Goal: Use online tool/utility: Use online tool/utility

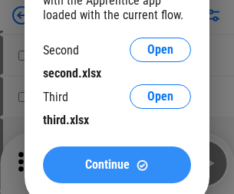
click at [117, 165] on span "Continue" at bounding box center [107, 165] width 44 height 12
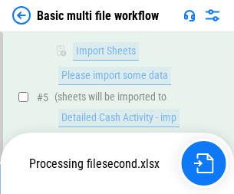
scroll to position [263, 0]
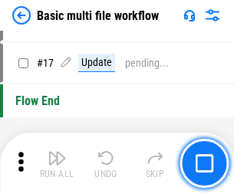
click at [57, 163] on img "button" at bounding box center [57, 158] width 18 height 18
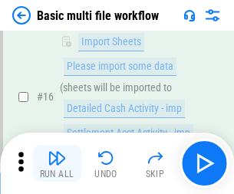
click at [57, 163] on img "button" at bounding box center [57, 158] width 18 height 18
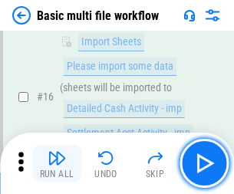
scroll to position [1021, 0]
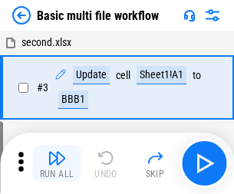
click at [57, 163] on img "button" at bounding box center [57, 158] width 18 height 18
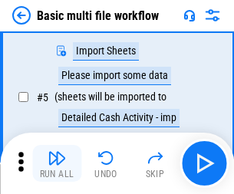
click at [57, 163] on img "button" at bounding box center [57, 158] width 18 height 18
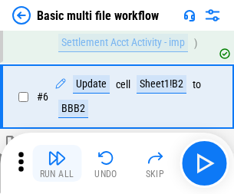
click at [57, 163] on img "button" at bounding box center [57, 158] width 18 height 18
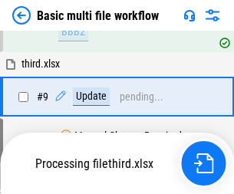
scroll to position [534, 0]
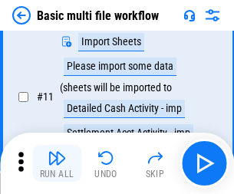
click at [57, 163] on img "button" at bounding box center [57, 158] width 18 height 18
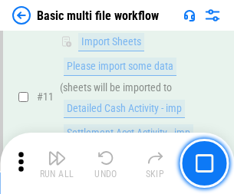
scroll to position [719, 0]
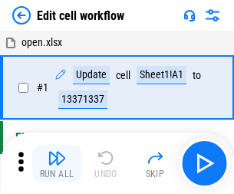
click at [57, 163] on img "button" at bounding box center [57, 158] width 18 height 18
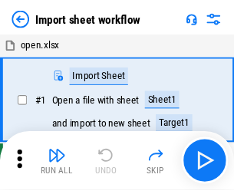
scroll to position [5, 0]
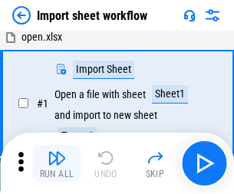
click at [57, 163] on img "button" at bounding box center [57, 158] width 18 height 18
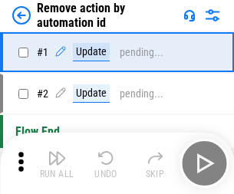
click at [57, 163] on img "button" at bounding box center [57, 158] width 18 height 18
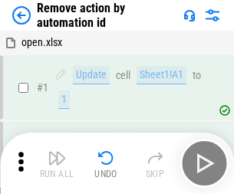
scroll to position [57, 0]
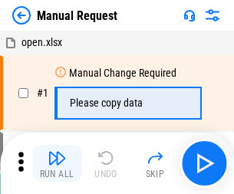
click at [57, 163] on img "button" at bounding box center [57, 158] width 18 height 18
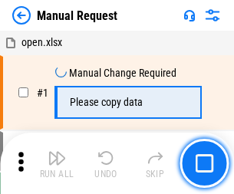
scroll to position [52, 0]
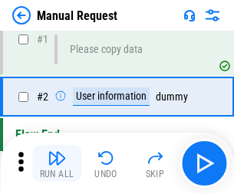
click at [57, 163] on img "button" at bounding box center [57, 158] width 18 height 18
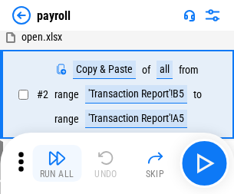
click at [57, 163] on img "button" at bounding box center [57, 158] width 18 height 18
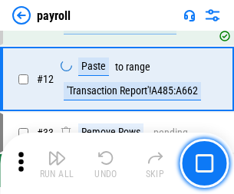
scroll to position [321, 0]
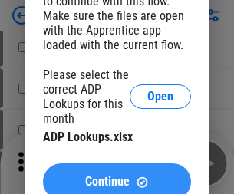
click at [117, 176] on span "Continue" at bounding box center [107, 182] width 44 height 12
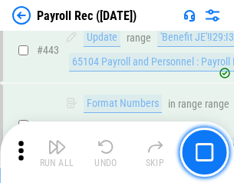
scroll to position [7740, 0]
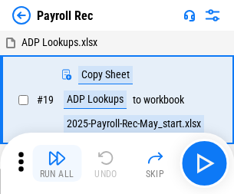
click at [57, 163] on img "button" at bounding box center [57, 158] width 18 height 18
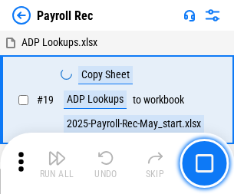
scroll to position [94, 0]
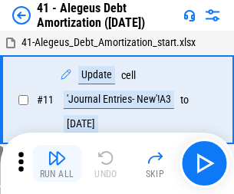
click at [57, 163] on img "button" at bounding box center [57, 158] width 18 height 18
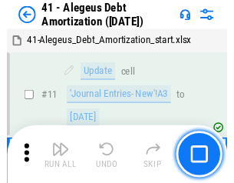
scroll to position [190, 0]
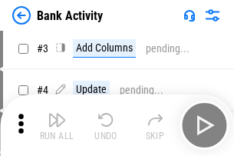
click at [57, 125] on img "button" at bounding box center [57, 119] width 18 height 18
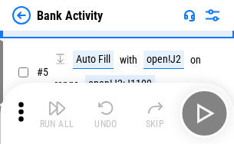
scroll to position [81, 0]
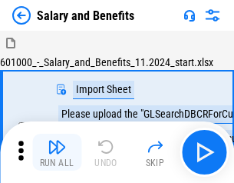
click at [57, 152] on img "button" at bounding box center [57, 146] width 18 height 18
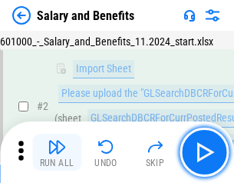
scroll to position [111, 0]
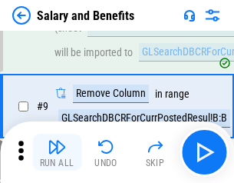
click at [57, 152] on img "button" at bounding box center [57, 146] width 18 height 18
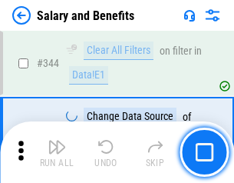
scroll to position [7184, 0]
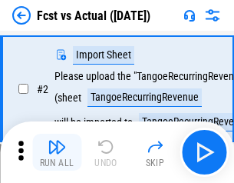
click at [57, 152] on img "button" at bounding box center [57, 146] width 18 height 18
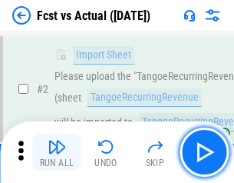
scroll to position [143, 0]
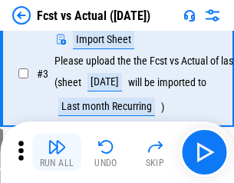
click at [57, 152] on img "button" at bounding box center [57, 146] width 18 height 18
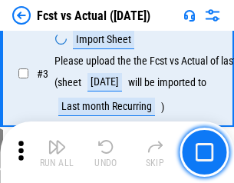
scroll to position [230, 0]
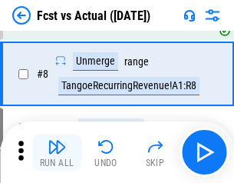
click at [57, 152] on img "button" at bounding box center [57, 146] width 18 height 18
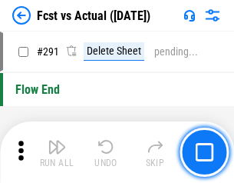
scroll to position [7262, 0]
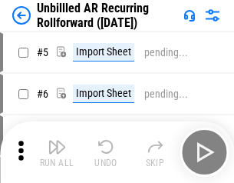
click at [57, 152] on img "button" at bounding box center [57, 146] width 18 height 18
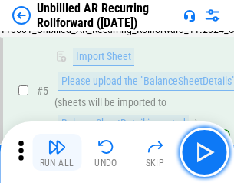
scroll to position [144, 0]
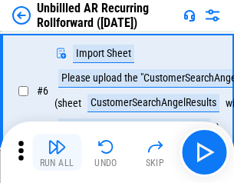
click at [57, 152] on img "button" at bounding box center [57, 146] width 18 height 18
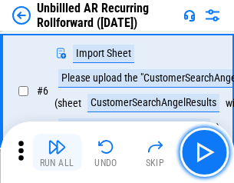
scroll to position [247, 0]
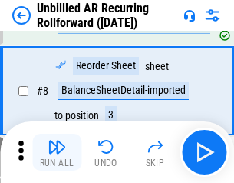
click at [57, 152] on img "button" at bounding box center [57, 146] width 18 height 18
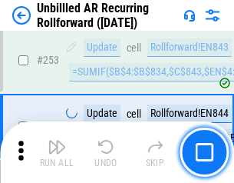
scroll to position [5212, 0]
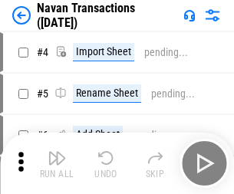
click at [57, 152] on img "button" at bounding box center [57, 158] width 18 height 18
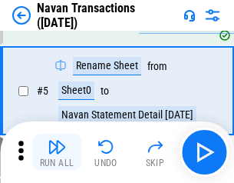
click at [57, 152] on img "button" at bounding box center [57, 146] width 18 height 18
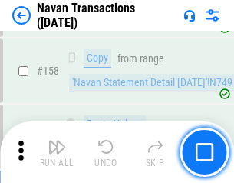
scroll to position [4975, 0]
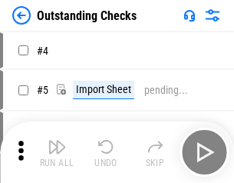
click at [57, 152] on img "button" at bounding box center [57, 146] width 18 height 18
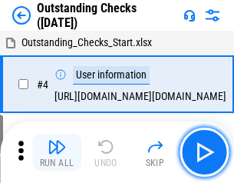
scroll to position [160, 0]
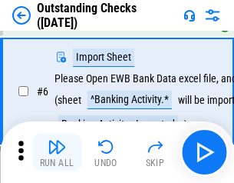
click at [57, 152] on img "button" at bounding box center [57, 146] width 18 height 18
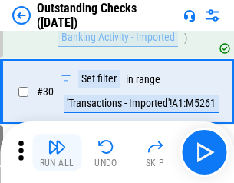
click at [57, 152] on img "button" at bounding box center [57, 146] width 18 height 18
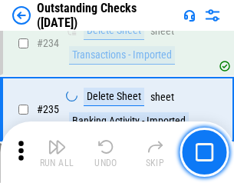
scroll to position [4659, 0]
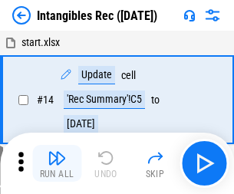
click at [57, 163] on img "button" at bounding box center [57, 158] width 18 height 18
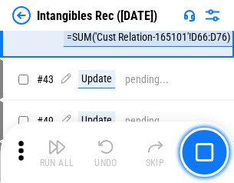
scroll to position [598, 0]
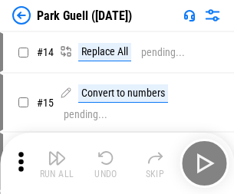
click at [57, 152] on img "button" at bounding box center [57, 158] width 18 height 18
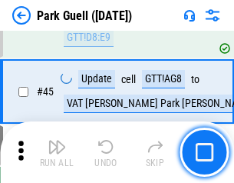
scroll to position [1919, 0]
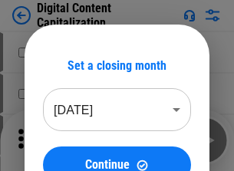
click at [57, 129] on img "button" at bounding box center [57, 135] width 18 height 18
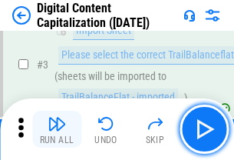
scroll to position [143, 0]
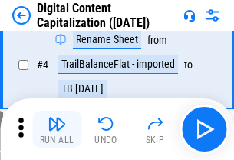
click at [57, 129] on img "button" at bounding box center [57, 123] width 18 height 18
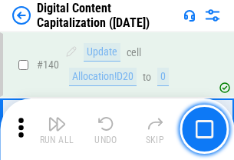
scroll to position [1627, 0]
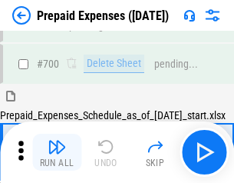
click at [57, 152] on img "button" at bounding box center [57, 146] width 18 height 18
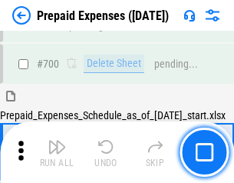
scroll to position [4219, 0]
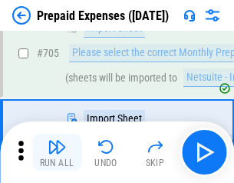
click at [57, 152] on img "button" at bounding box center [57, 146] width 18 height 18
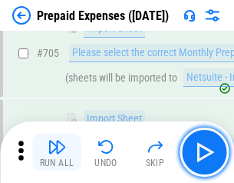
scroll to position [4297, 0]
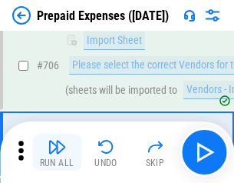
click at [57, 152] on img "button" at bounding box center [57, 146] width 18 height 18
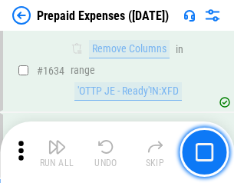
scroll to position [14939, 0]
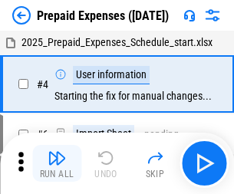
click at [57, 163] on img "button" at bounding box center [57, 158] width 18 height 18
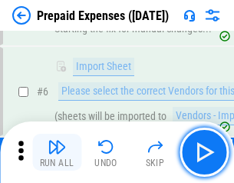
scroll to position [146, 0]
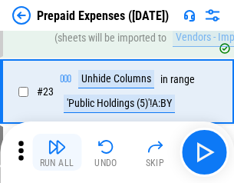
click at [57, 152] on img "button" at bounding box center [57, 146] width 18 height 18
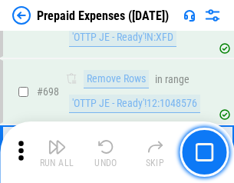
scroll to position [5343, 0]
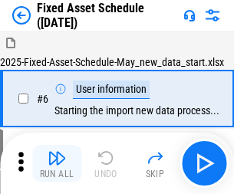
click at [57, 163] on img "button" at bounding box center [57, 158] width 18 height 18
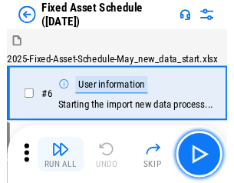
scroll to position [161, 0]
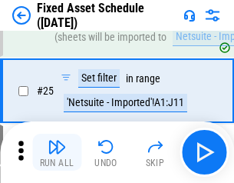
click at [57, 152] on img "button" at bounding box center [57, 146] width 18 height 18
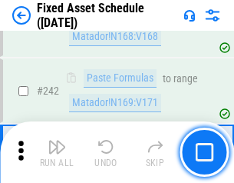
scroll to position [4753, 0]
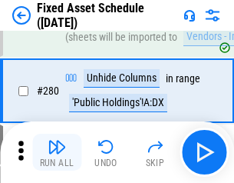
click at [57, 152] on img "button" at bounding box center [57, 146] width 18 height 18
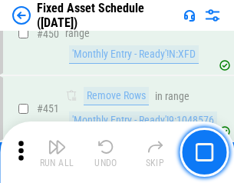
scroll to position [6859, 0]
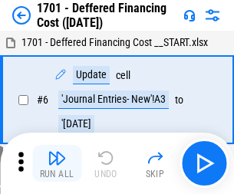
click at [57, 163] on img "button" at bounding box center [57, 158] width 18 height 18
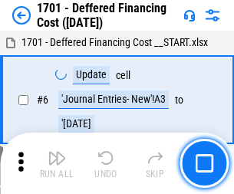
scroll to position [184, 0]
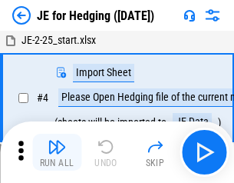
click at [57, 152] on img "button" at bounding box center [57, 146] width 18 height 18
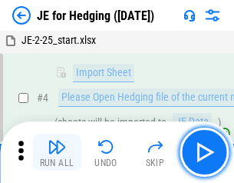
scroll to position [87, 0]
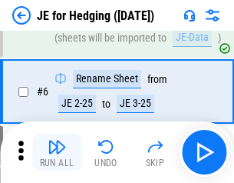
click at [57, 152] on img "button" at bounding box center [57, 146] width 18 height 18
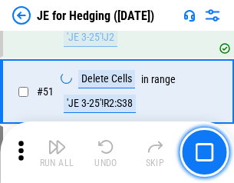
scroll to position [994, 0]
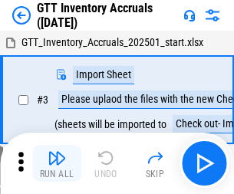
click at [57, 152] on img "button" at bounding box center [57, 158] width 18 height 18
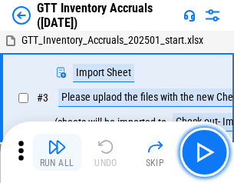
scroll to position [99, 0]
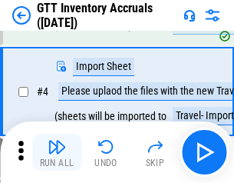
click at [57, 152] on img "button" at bounding box center [57, 146] width 18 height 18
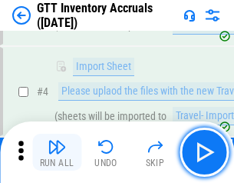
scroll to position [177, 0]
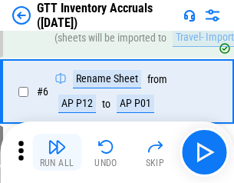
click at [57, 152] on img "button" at bounding box center [57, 146] width 18 height 18
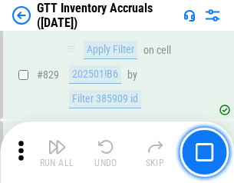
scroll to position [11647, 0]
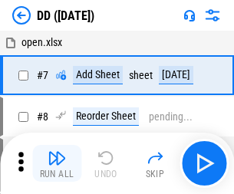
click at [57, 163] on img "button" at bounding box center [57, 158] width 18 height 18
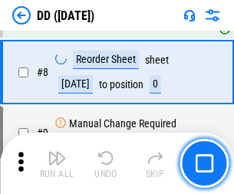
scroll to position [148, 0]
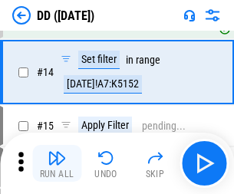
click at [57, 163] on img "button" at bounding box center [57, 158] width 18 height 18
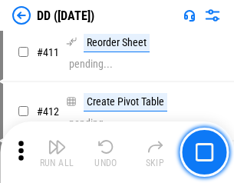
scroll to position [6954, 0]
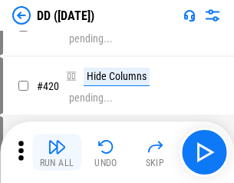
click at [57, 152] on img "button" at bounding box center [57, 146] width 18 height 18
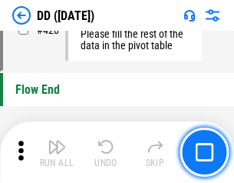
scroll to position [7344, 0]
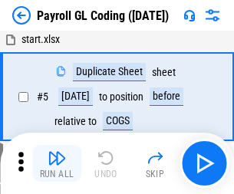
click at [57, 163] on img "button" at bounding box center [57, 158] width 18 height 18
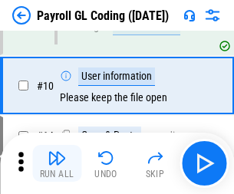
click at [57, 163] on img "button" at bounding box center [57, 158] width 18 height 18
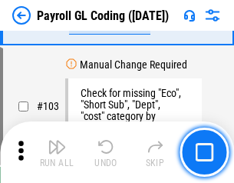
scroll to position [3600, 0]
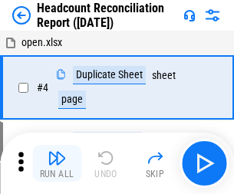
click at [57, 163] on img "button" at bounding box center [57, 158] width 18 height 18
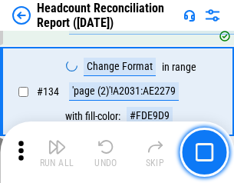
scroll to position [1844, 0]
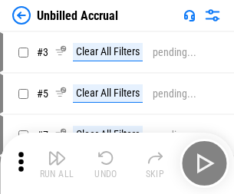
click at [57, 163] on img "button" at bounding box center [57, 158] width 18 height 18
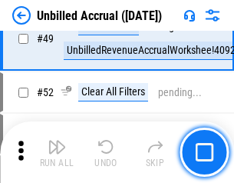
scroll to position [1392, 0]
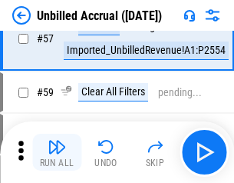
click at [57, 152] on img "button" at bounding box center [57, 146] width 18 height 18
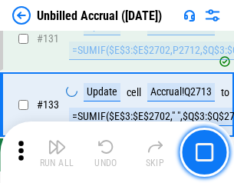
scroll to position [4570, 0]
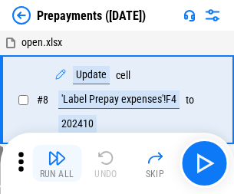
click at [57, 163] on img "button" at bounding box center [57, 158] width 18 height 18
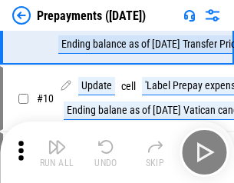
scroll to position [96, 0]
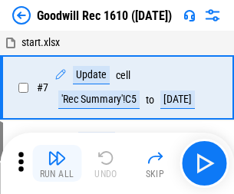
click at [57, 163] on img "button" at bounding box center [57, 158] width 18 height 18
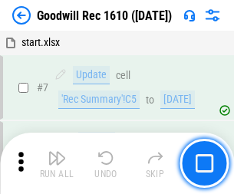
scroll to position [262, 0]
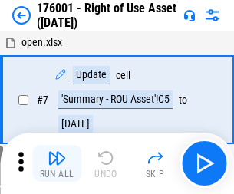
click at [57, 163] on img "button" at bounding box center [57, 158] width 18 height 18
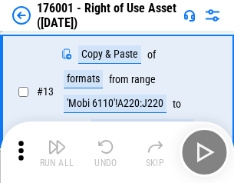
scroll to position [99, 0]
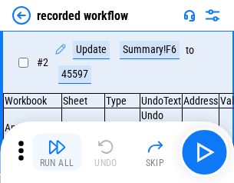
click at [57, 152] on img "button" at bounding box center [57, 146] width 18 height 18
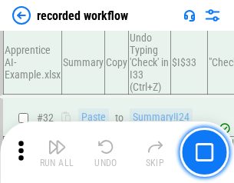
scroll to position [4796, 0]
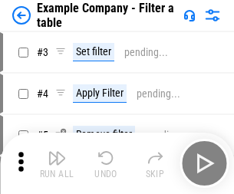
click at [57, 163] on img "button" at bounding box center [57, 158] width 18 height 18
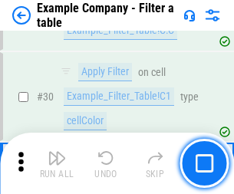
scroll to position [1404, 0]
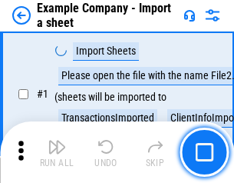
scroll to position [129, 0]
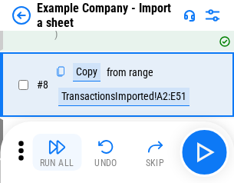
click at [57, 152] on img "button" at bounding box center [57, 146] width 18 height 18
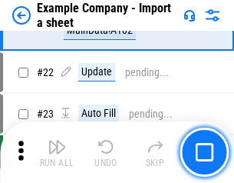
scroll to position [339, 0]
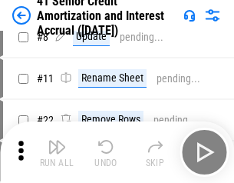
click at [57, 152] on img "button" at bounding box center [57, 146] width 18 height 18
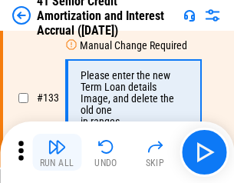
click at [57, 152] on img "button" at bounding box center [57, 146] width 18 height 18
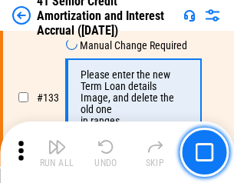
scroll to position [1604, 0]
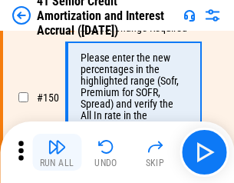
click at [57, 152] on img "button" at bounding box center [57, 146] width 18 height 18
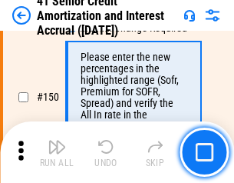
scroll to position [1765, 0]
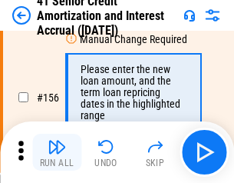
click at [57, 152] on img "button" at bounding box center [57, 146] width 18 height 18
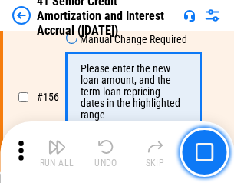
scroll to position [1871, 0]
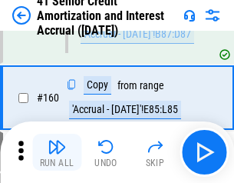
click at [57, 152] on img "button" at bounding box center [57, 146] width 18 height 18
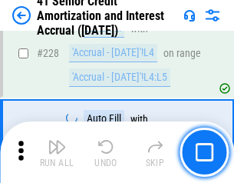
scroll to position [3436, 0]
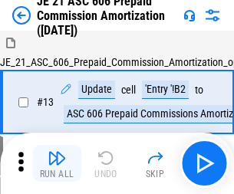
click at [57, 152] on img "button" at bounding box center [57, 158] width 18 height 18
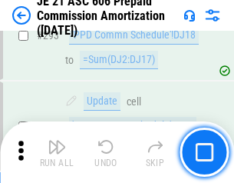
scroll to position [2823, 0]
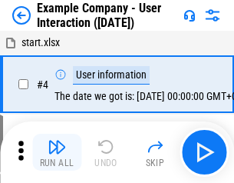
click at [57, 152] on img "button" at bounding box center [57, 146] width 18 height 18
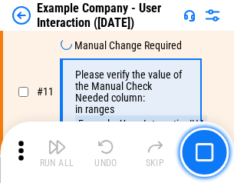
scroll to position [332, 0]
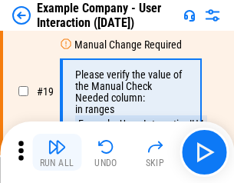
click at [57, 152] on img "button" at bounding box center [57, 146] width 18 height 18
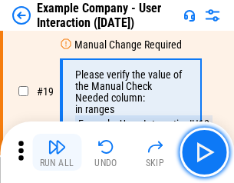
click at [57, 152] on img "button" at bounding box center [57, 146] width 18 height 18
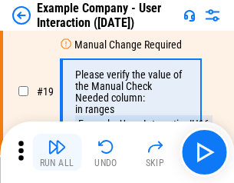
click at [57, 152] on img "button" at bounding box center [57, 146] width 18 height 18
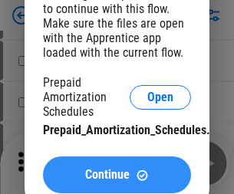
click at [117, 175] on span "Continue" at bounding box center [107, 175] width 44 height 12
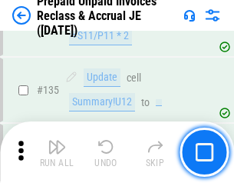
scroll to position [1989, 0]
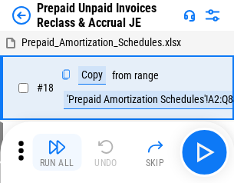
click at [57, 152] on img "button" at bounding box center [57, 146] width 18 height 18
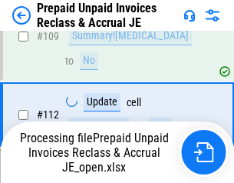
scroll to position [1910, 0]
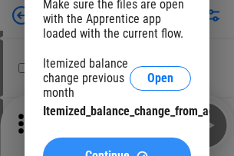
click at [117, 150] on span "Continue" at bounding box center [107, 156] width 44 height 12
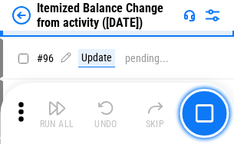
scroll to position [2253, 0]
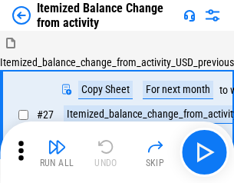
scroll to position [24, 0]
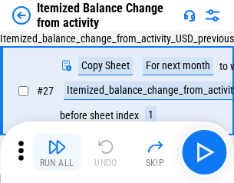
click at [57, 152] on img "button" at bounding box center [57, 146] width 18 height 18
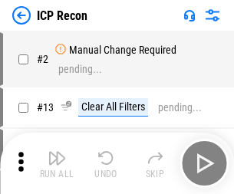
scroll to position [7, 0]
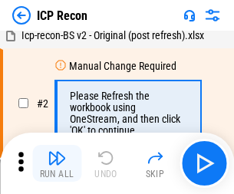
click at [57, 163] on img "button" at bounding box center [57, 158] width 18 height 18
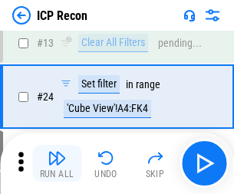
click at [57, 163] on img "button" at bounding box center [57, 158] width 18 height 18
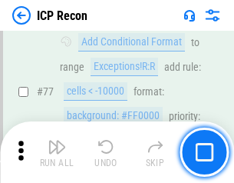
scroll to position [1379, 0]
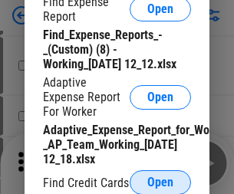
click at [160, 182] on span "Open" at bounding box center [160, 182] width 26 height 12
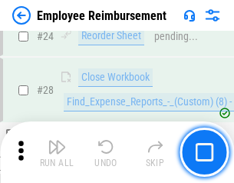
scroll to position [717, 0]
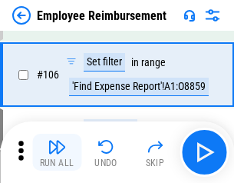
click at [57, 152] on img "button" at bounding box center [57, 146] width 18 height 18
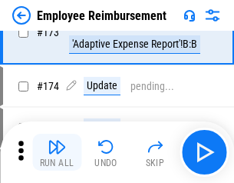
click at [57, 152] on img "button" at bounding box center [57, 146] width 18 height 18
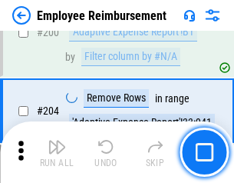
scroll to position [3882, 0]
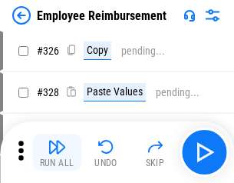
click at [57, 152] on img "button" at bounding box center [57, 146] width 18 height 18
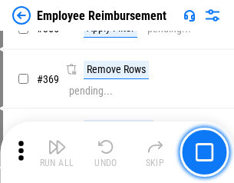
click at [57, 152] on img "button" at bounding box center [57, 146] width 18 height 18
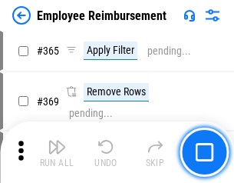
scroll to position [7910, 0]
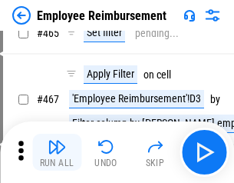
click at [57, 152] on img "button" at bounding box center [57, 146] width 18 height 18
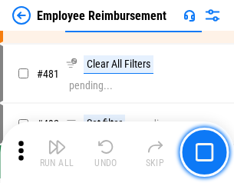
scroll to position [9476, 0]
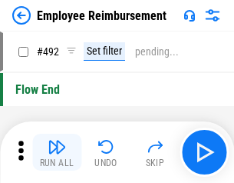
click at [57, 152] on img "button" at bounding box center [57, 146] width 18 height 18
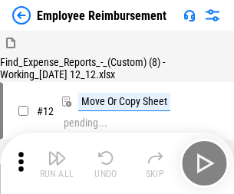
scroll to position [52, 0]
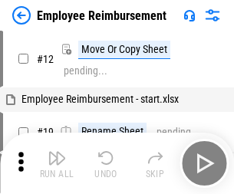
click at [57, 163] on img "button" at bounding box center [57, 158] width 18 height 18
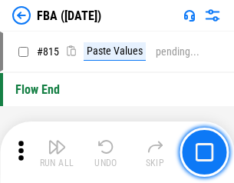
scroll to position [13736, 0]
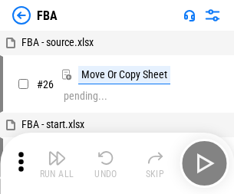
click at [57, 163] on img "button" at bounding box center [57, 158] width 18 height 18
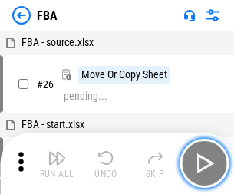
scroll to position [15, 0]
